Goal: Task Accomplishment & Management: Use online tool/utility

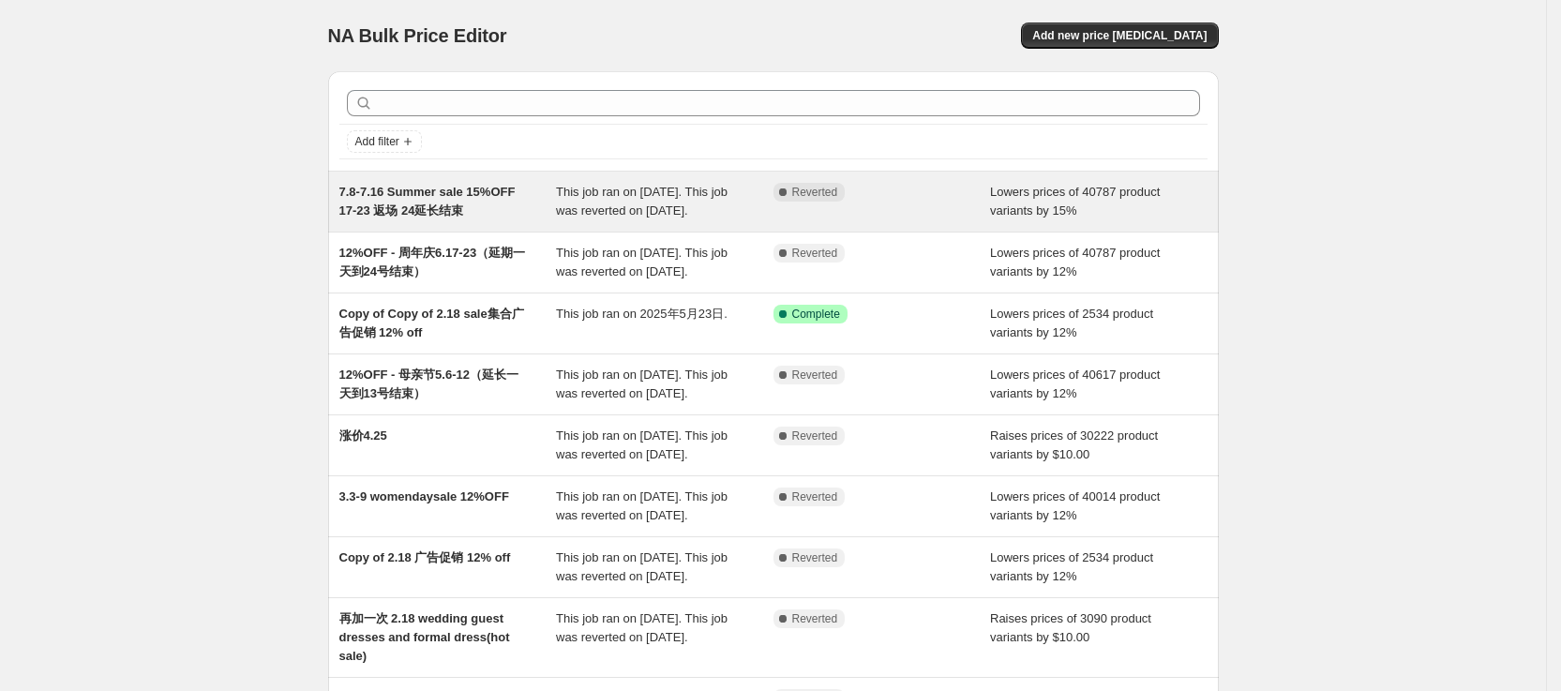
click at [806, 196] on span "Reverted" at bounding box center [815, 192] width 46 height 15
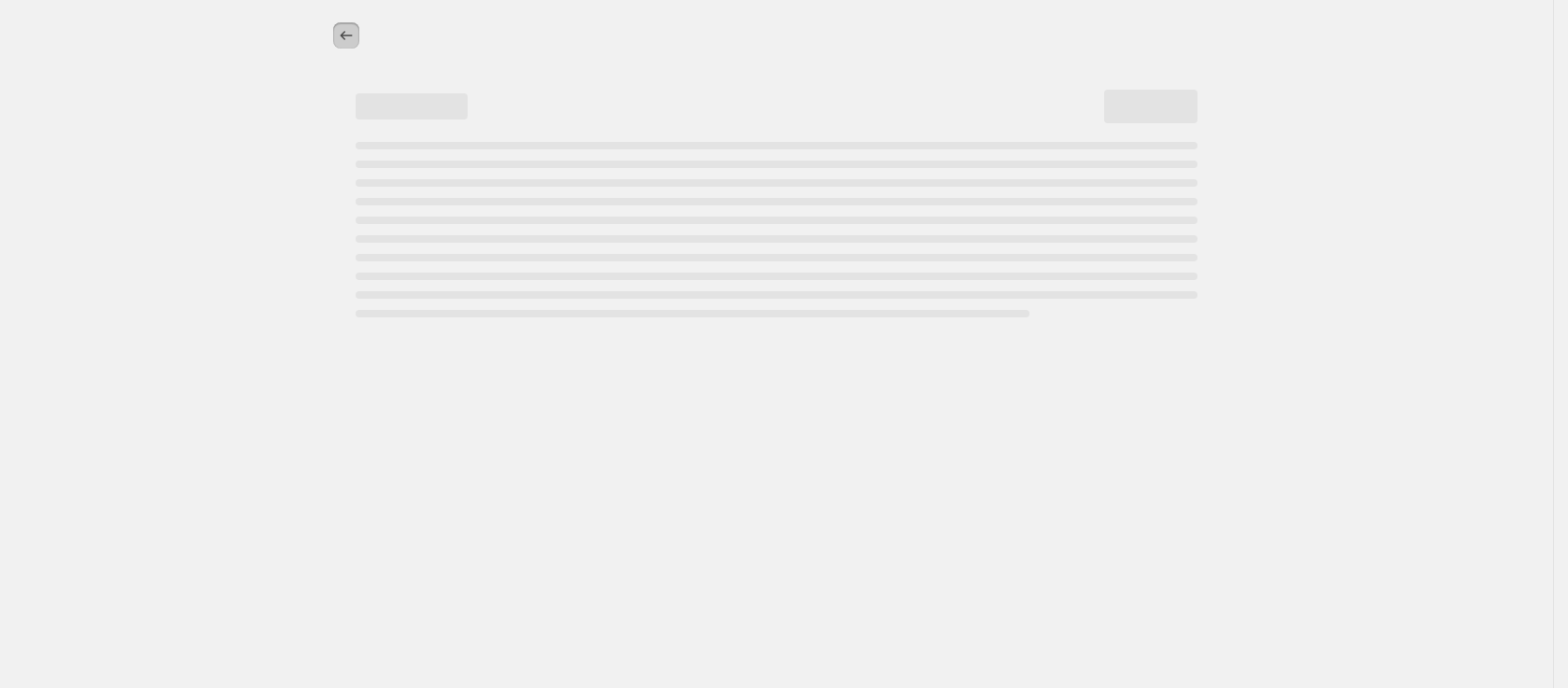
click at [350, 34] on icon "Price change jobs" at bounding box center [345, 35] width 19 height 19
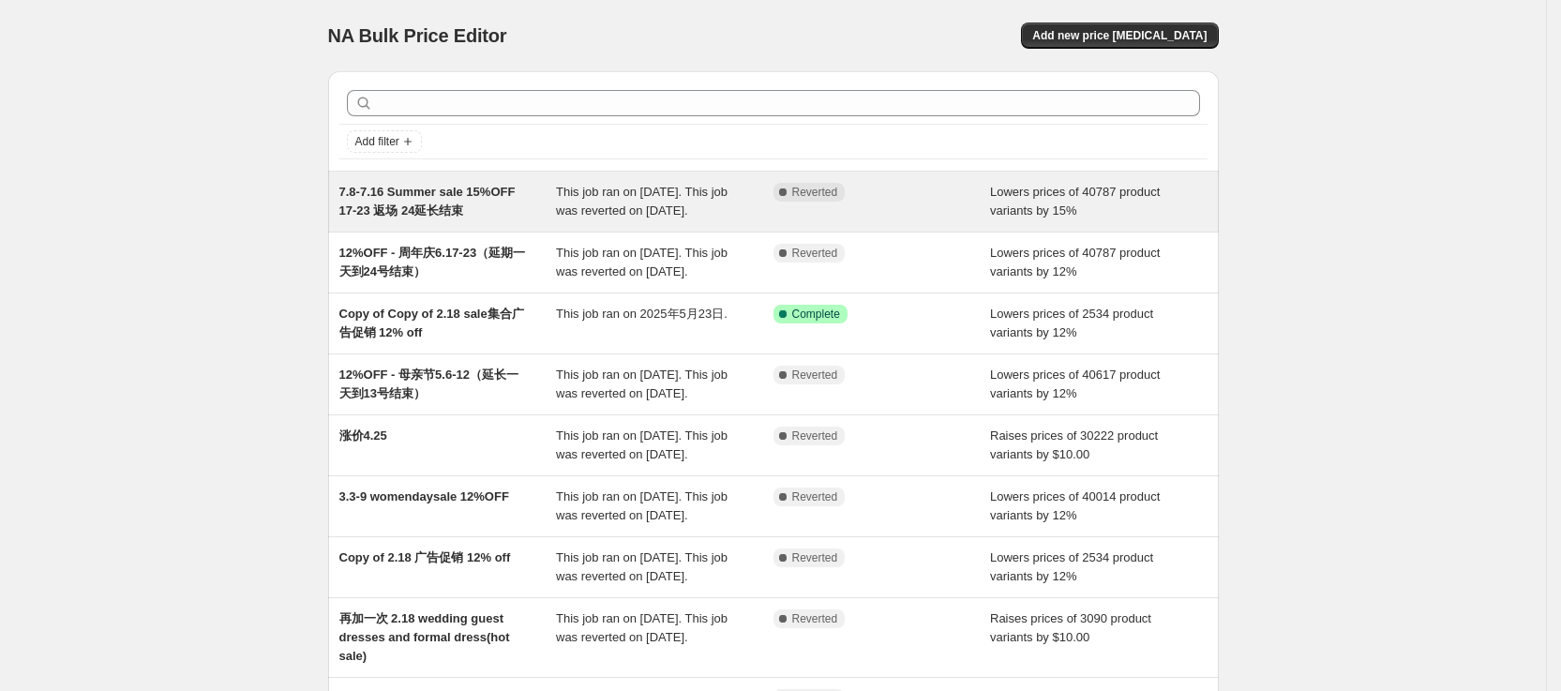
click at [703, 209] on span "This job ran on [DATE]. This job was reverted on [DATE]." at bounding box center [642, 201] width 172 height 33
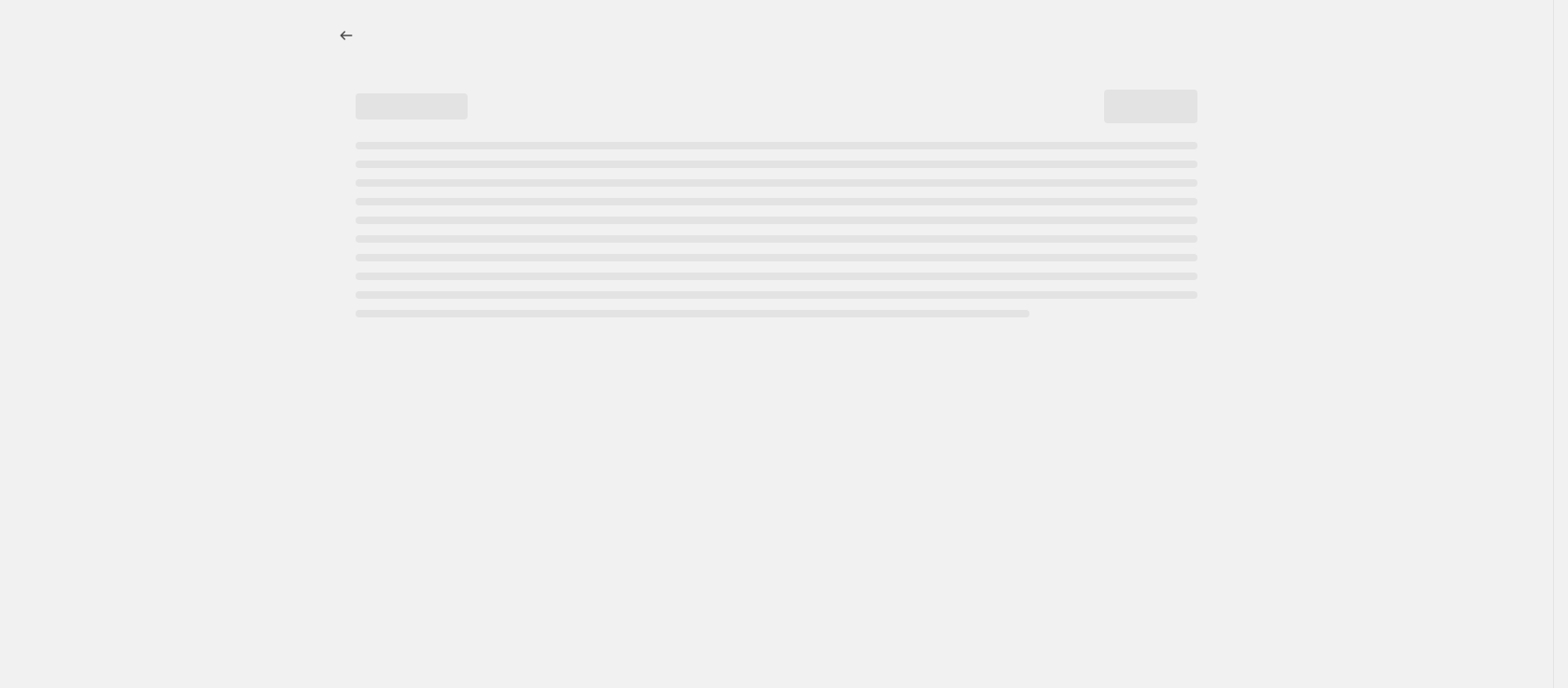
select select "percentage"
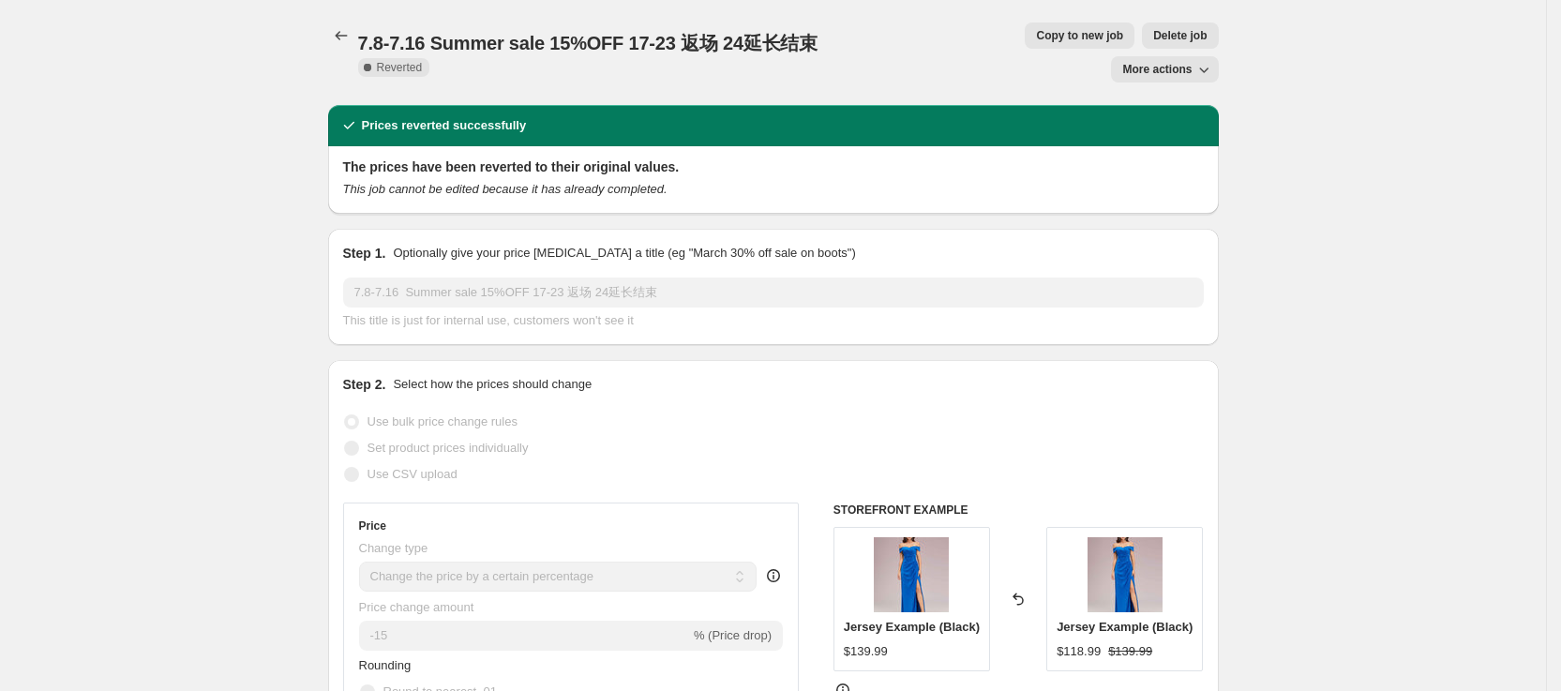
click at [1036, 42] on span "Copy to new job" at bounding box center [1079, 35] width 87 height 15
select select "percentage"
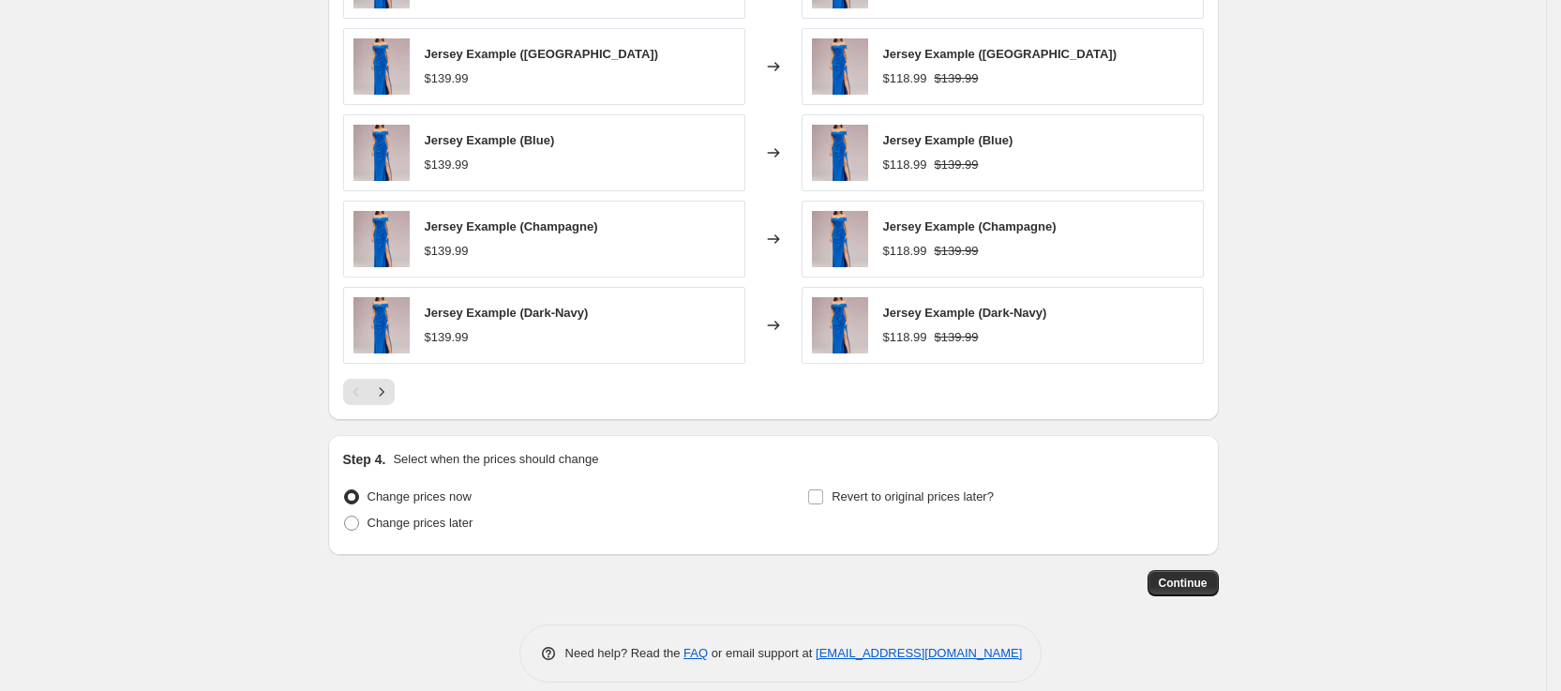
scroll to position [1184, 0]
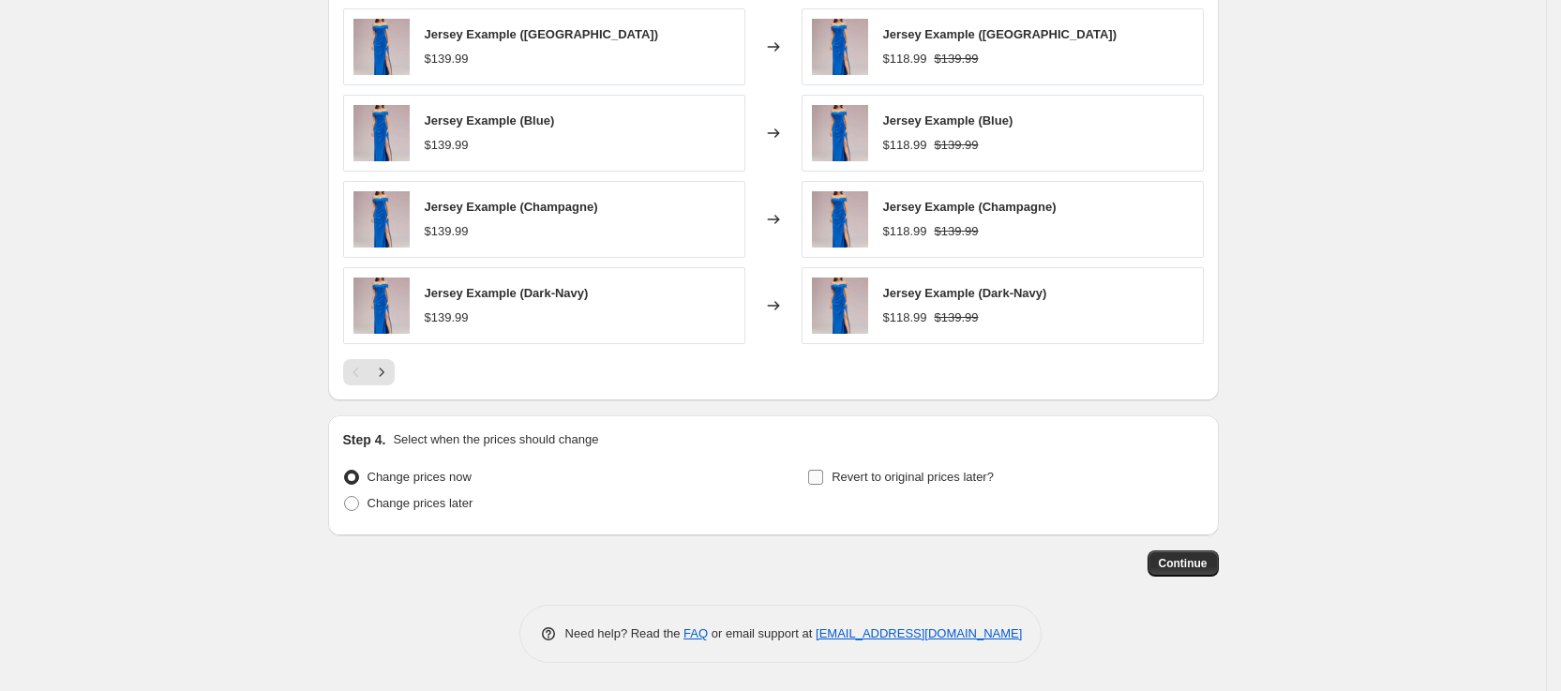
click at [823, 481] on input "Revert to original prices later?" at bounding box center [815, 477] width 15 height 15
checkbox input "true"
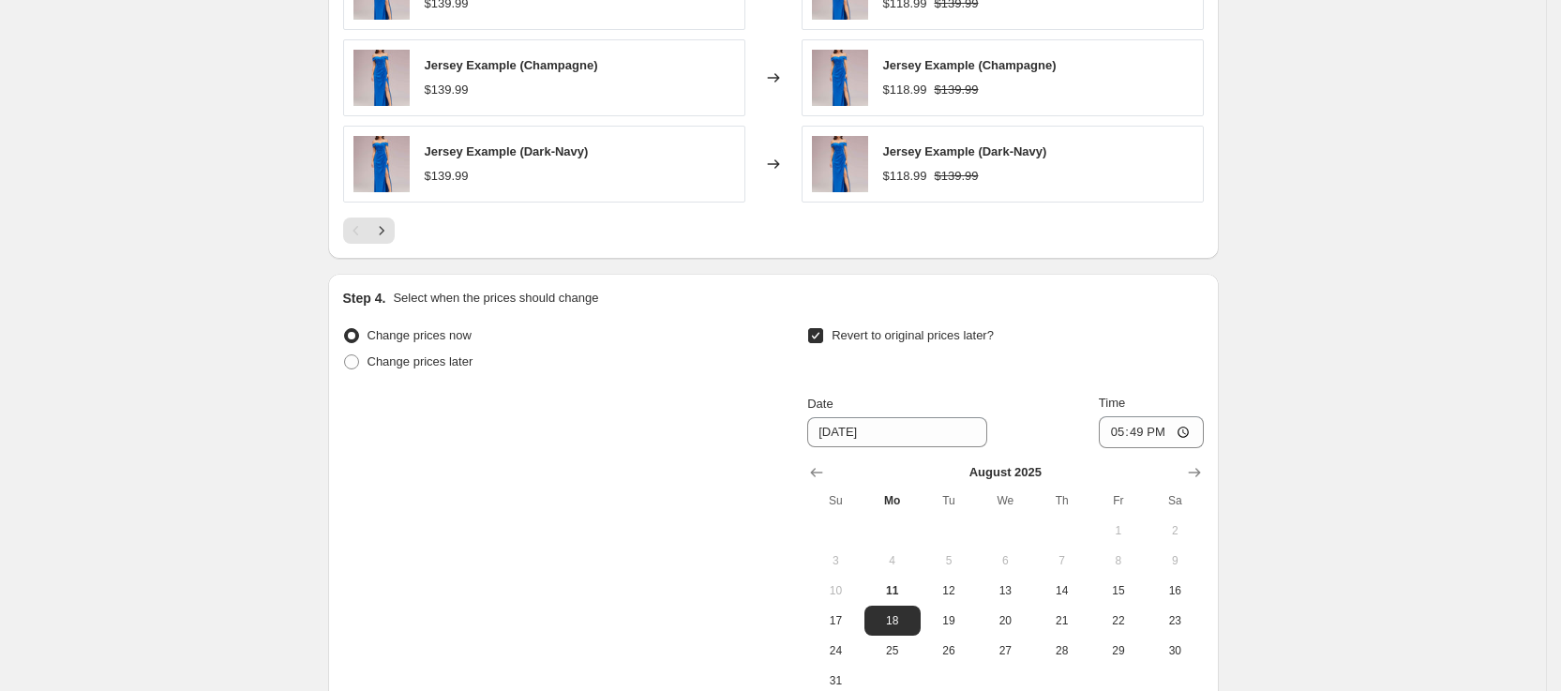
scroll to position [1465, 0]
